Goal: Navigation & Orientation: Understand site structure

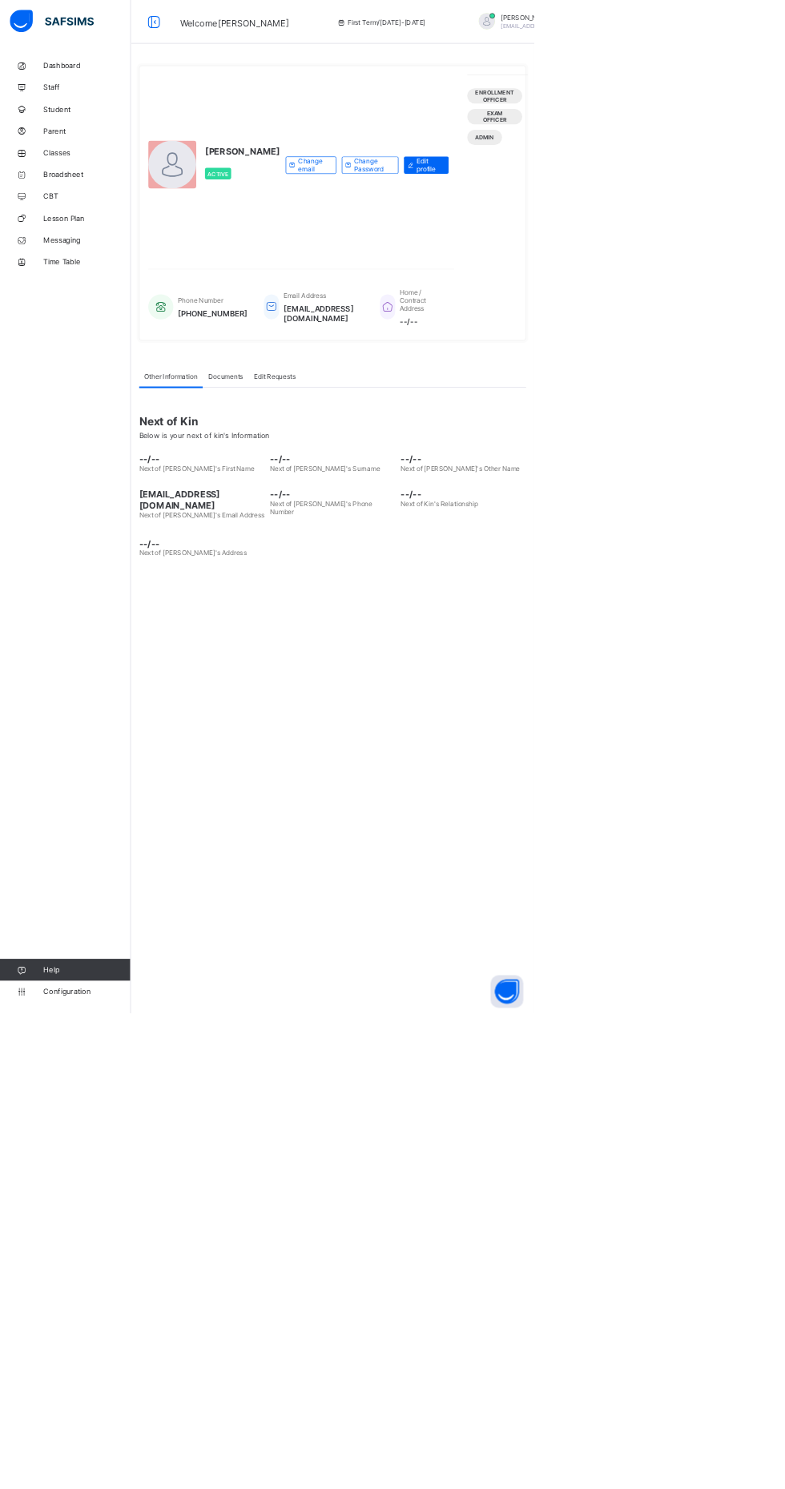
click at [784, 1480] on html "Welcome [PERSON_NAME] First Term / [DATE]-[DATE] [PERSON_NAME] [EMAIL_ADDRESS][…" at bounding box center [392, 744] width 785 height 1489
click at [162, 1473] on link "Configuration" at bounding box center [95, 1457] width 191 height 32
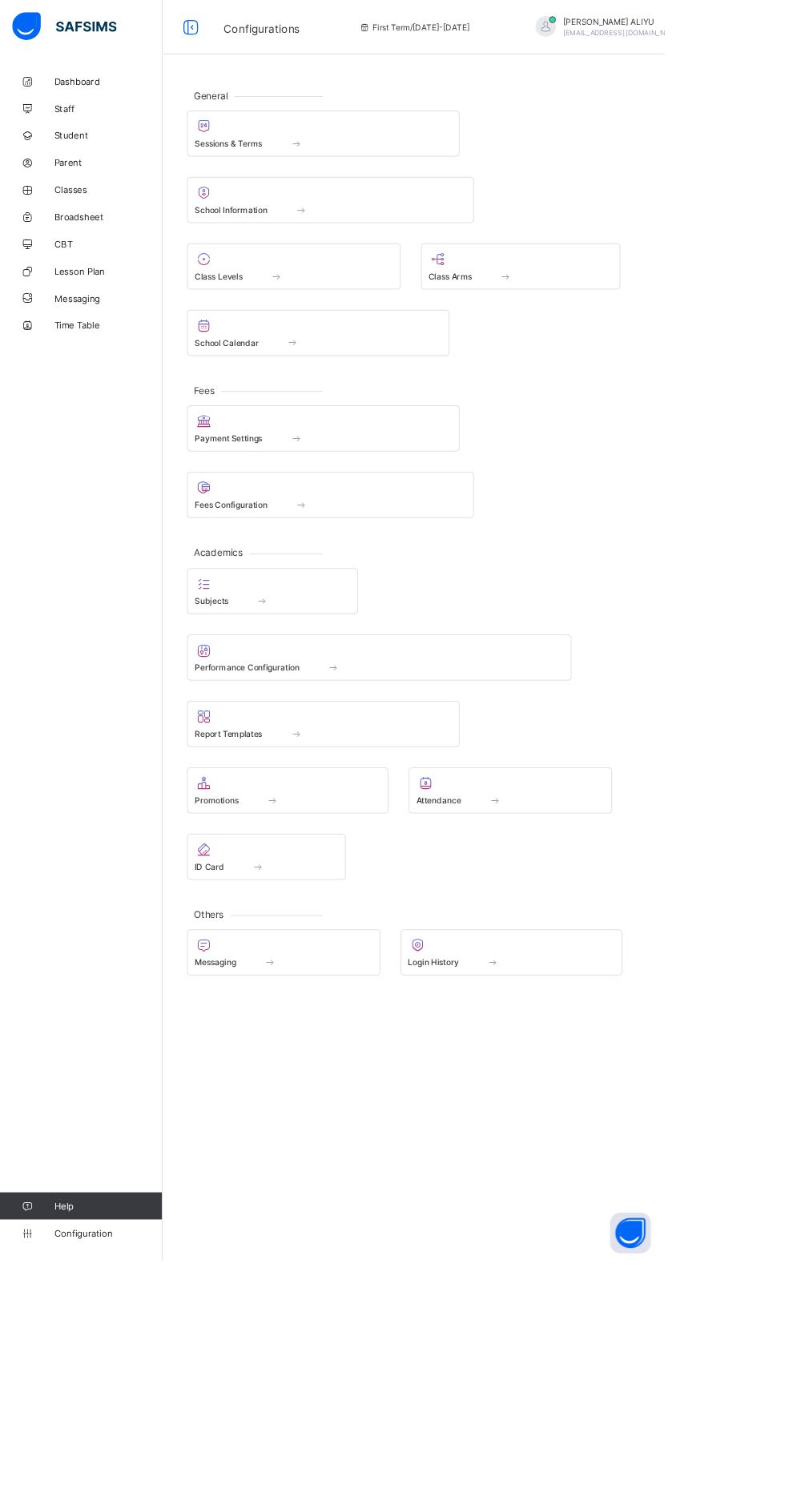
click at [784, 1208] on html "Configurations First Term / [DATE]-[DATE] [PERSON_NAME] [EMAIL_ADDRESS][DOMAIN_…" at bounding box center [392, 744] width 785 height 1489
